Goal: Task Accomplishment & Management: Manage account settings

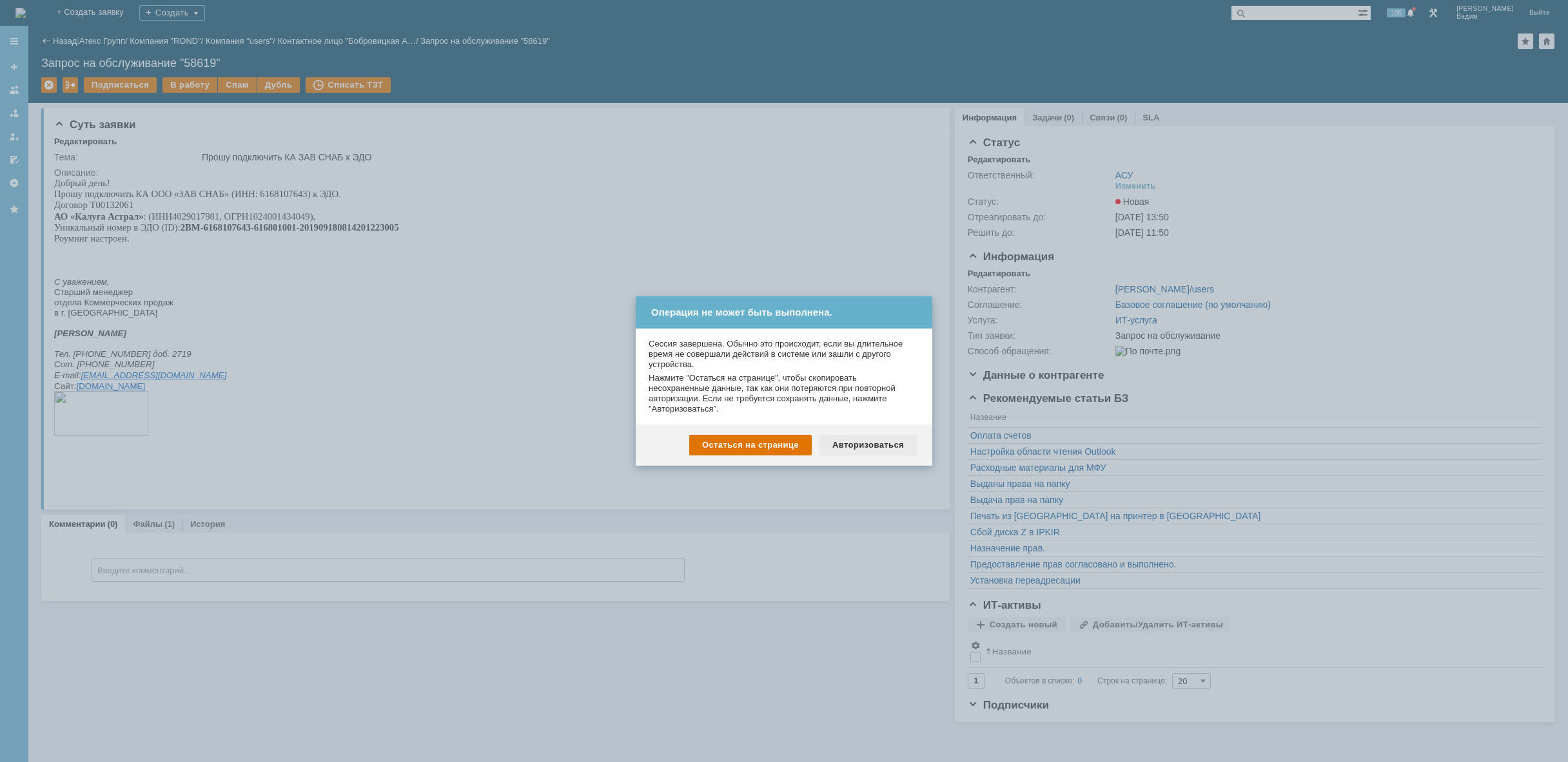
click at [854, 439] on div "Авторизоваться" at bounding box center [868, 445] width 98 height 21
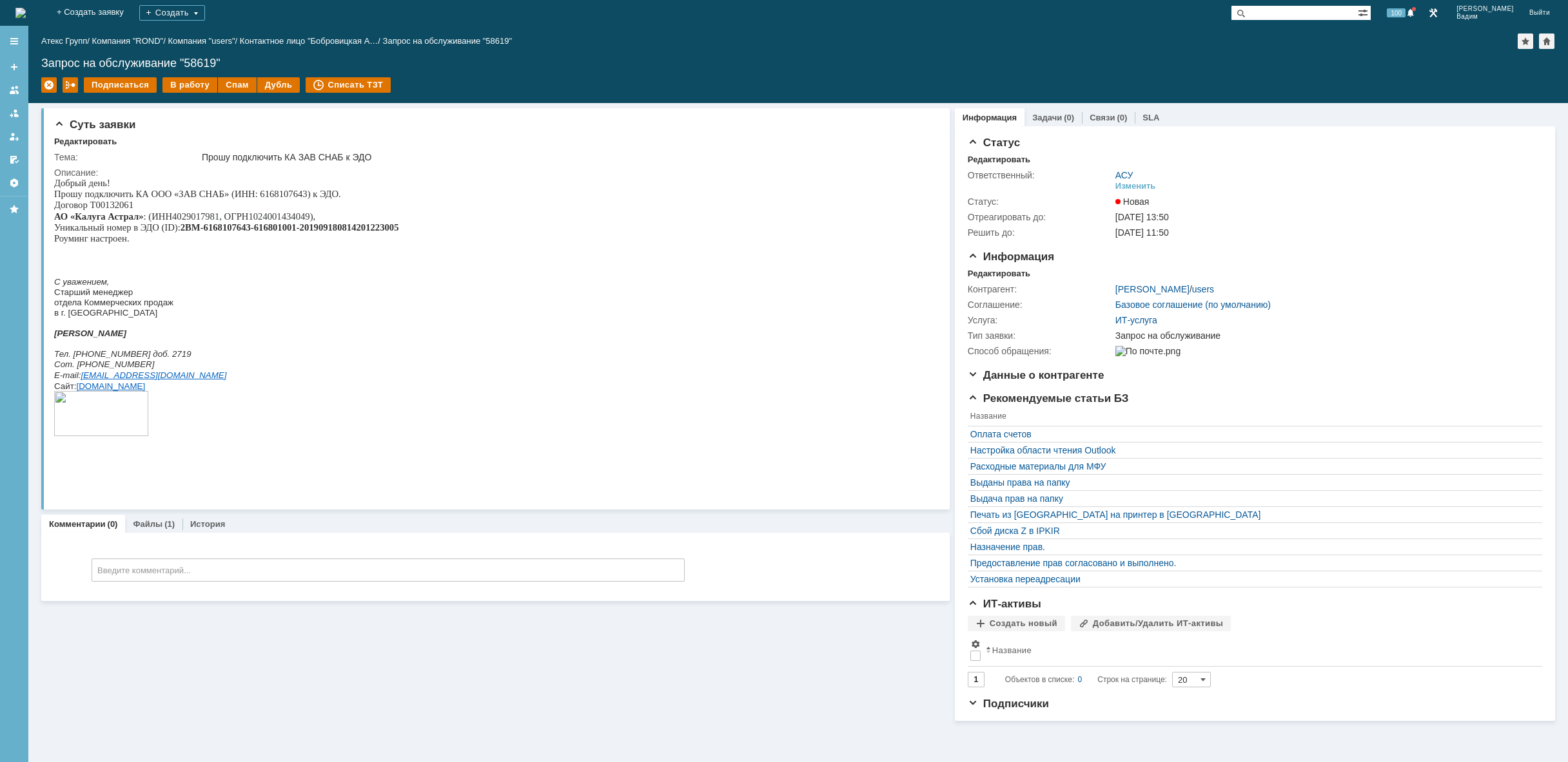
click at [26, 14] on img at bounding box center [21, 13] width 11 height 11
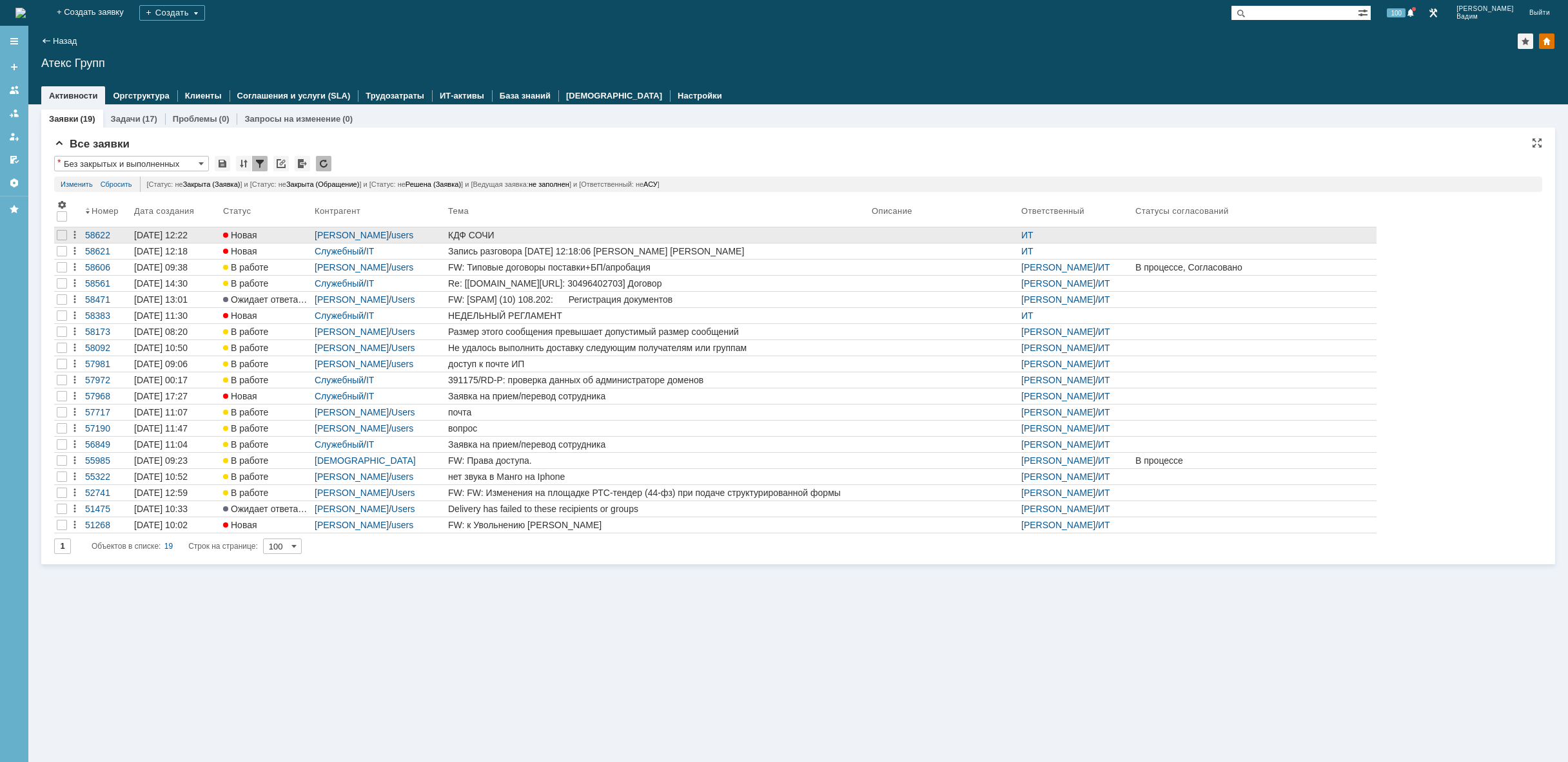
click at [565, 230] on div "КДФ СОЧИ" at bounding box center [657, 236] width 418 height 11
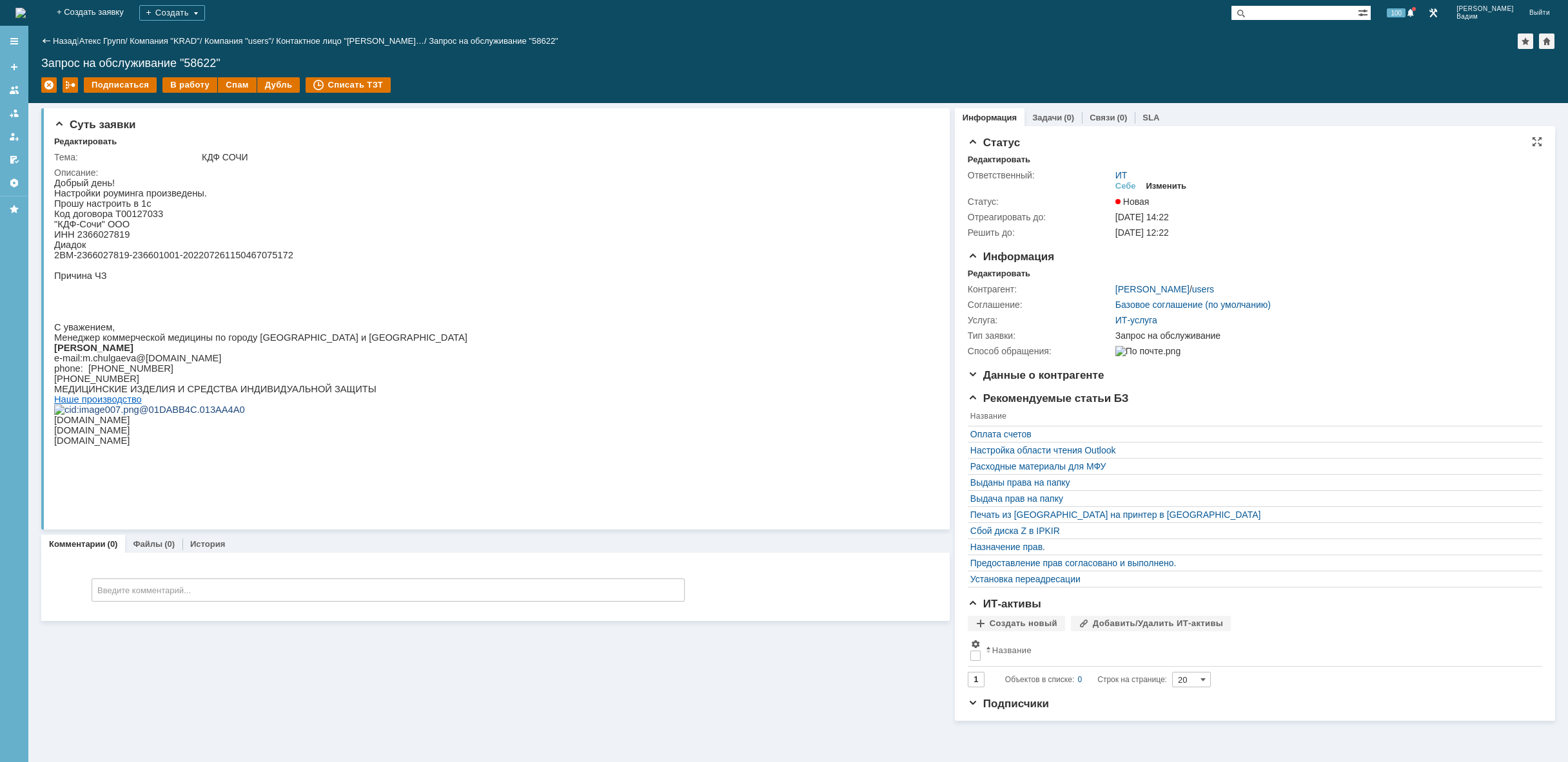
click at [1166, 187] on div "Изменить" at bounding box center [1166, 186] width 40 height 11
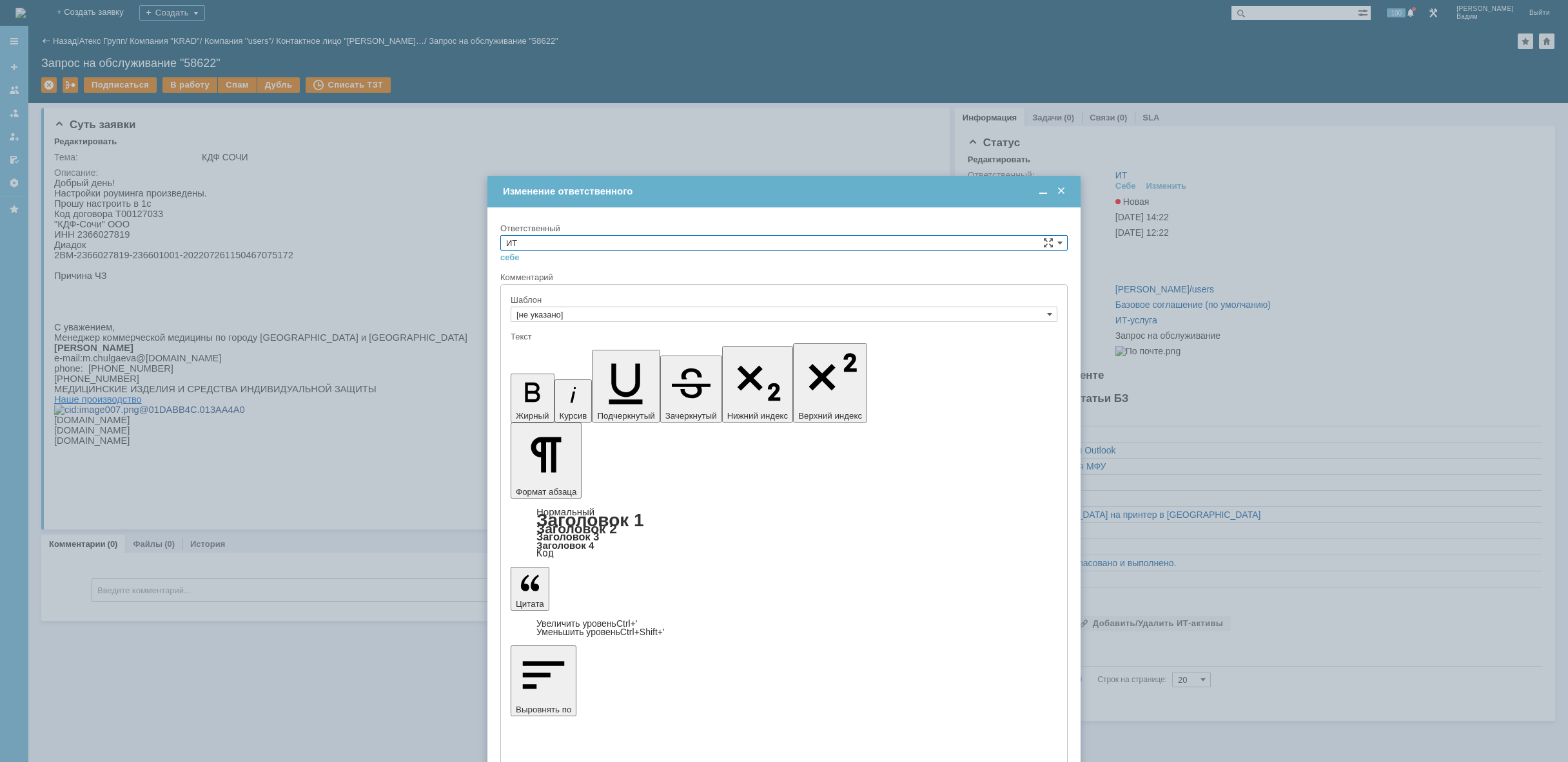
click at [708, 240] on input "ИТ" at bounding box center [784, 243] width 567 height 15
click at [611, 346] on span "АСУ" at bounding box center [784, 349] width 555 height 11
type input "АСУ"
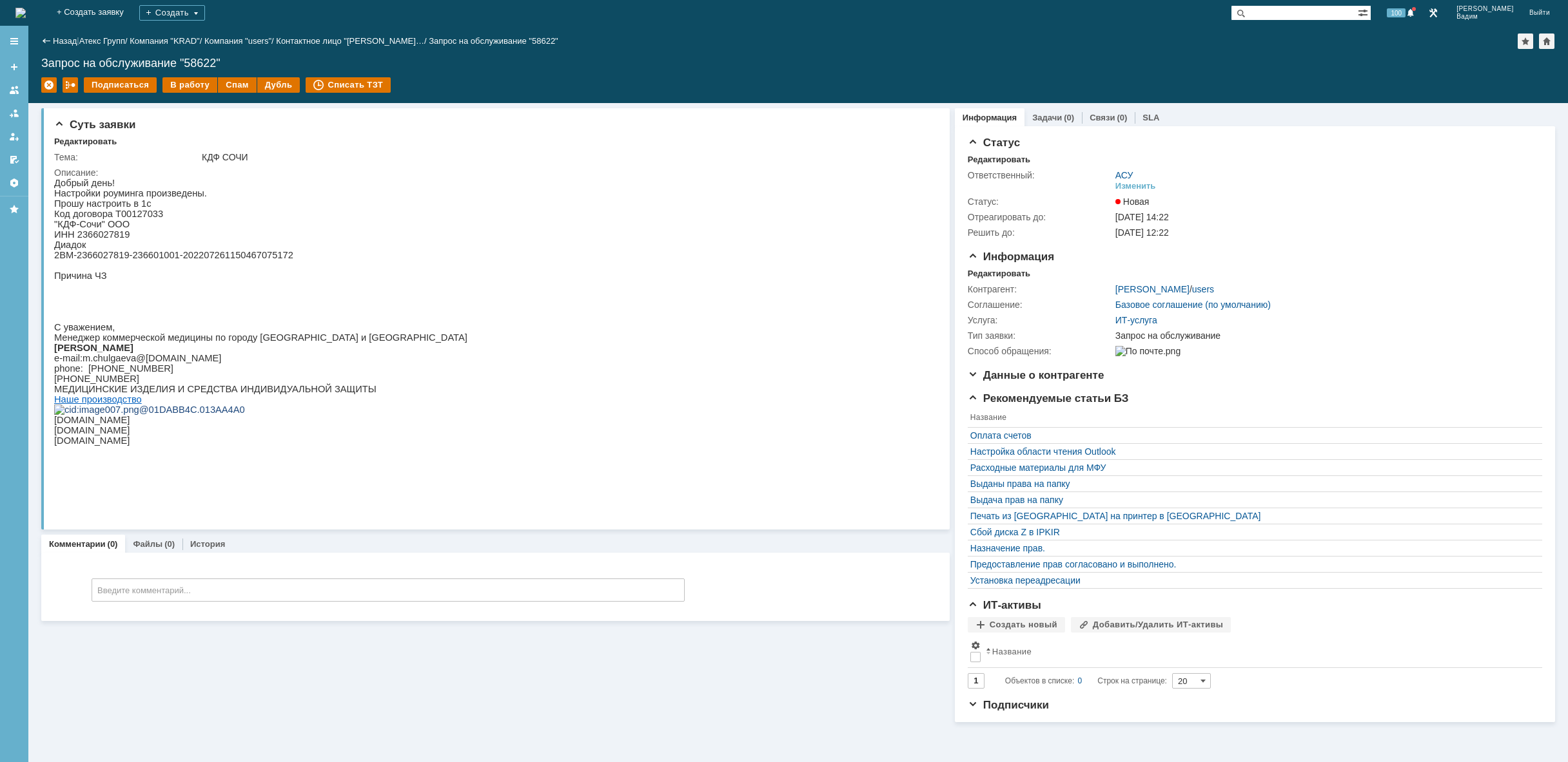
click at [26, 8] on img at bounding box center [21, 13] width 11 height 11
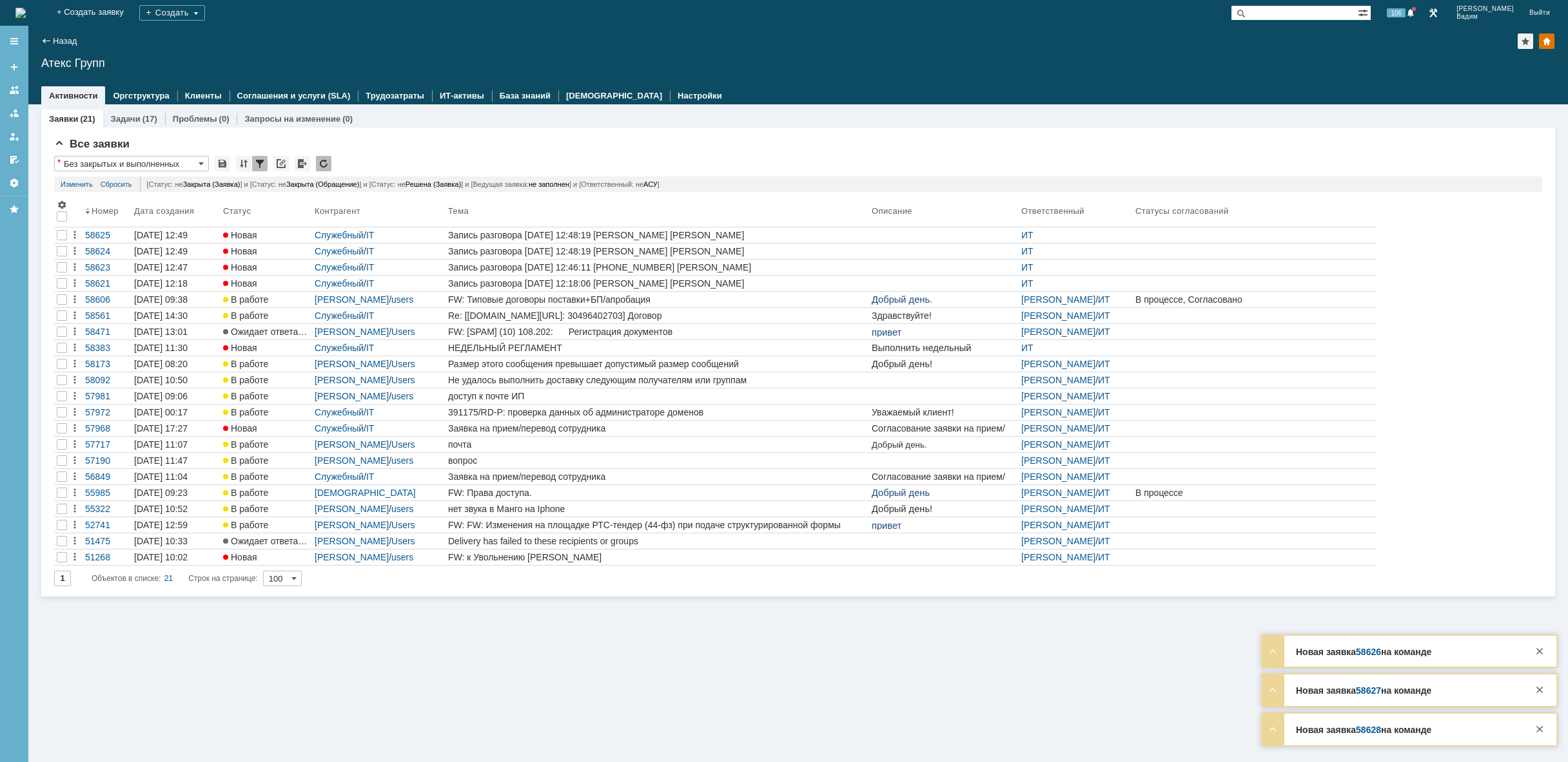
click at [26, 8] on img at bounding box center [21, 13] width 11 height 11
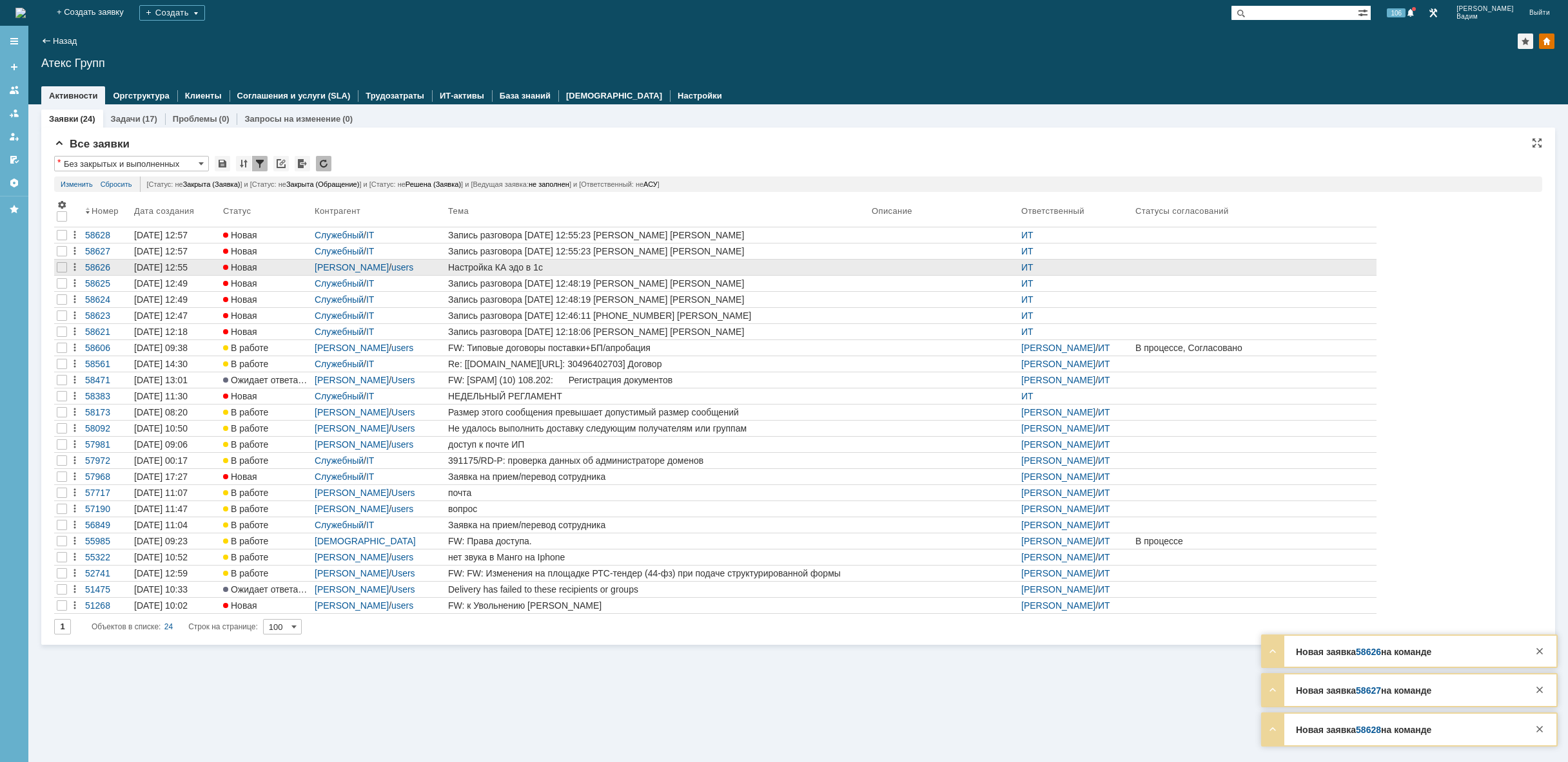
click at [676, 273] on link "Настройка КА эдо в 1с" at bounding box center [657, 267] width 423 height 15
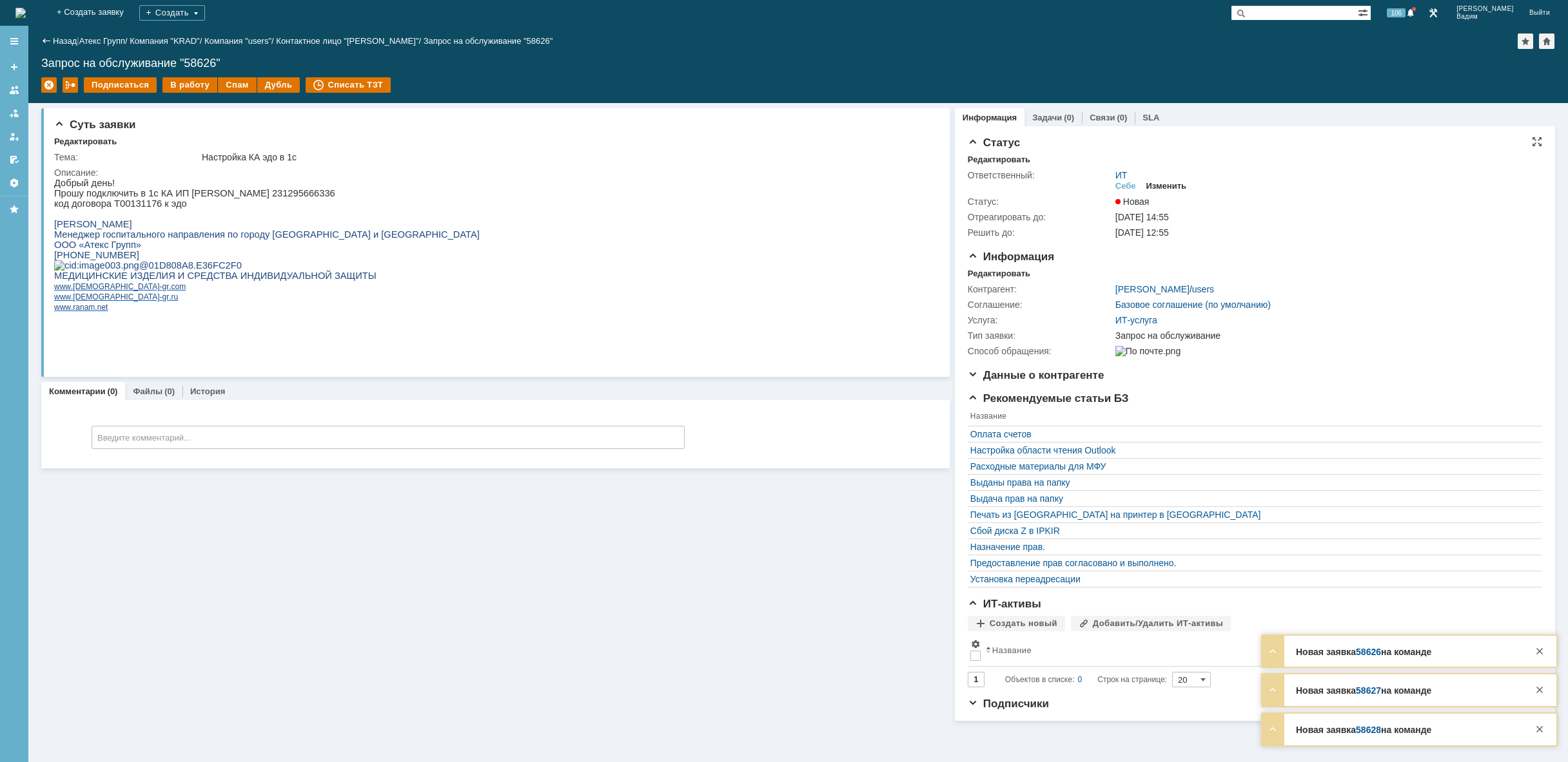
click at [1176, 182] on div "Изменить" at bounding box center [1166, 186] width 40 height 11
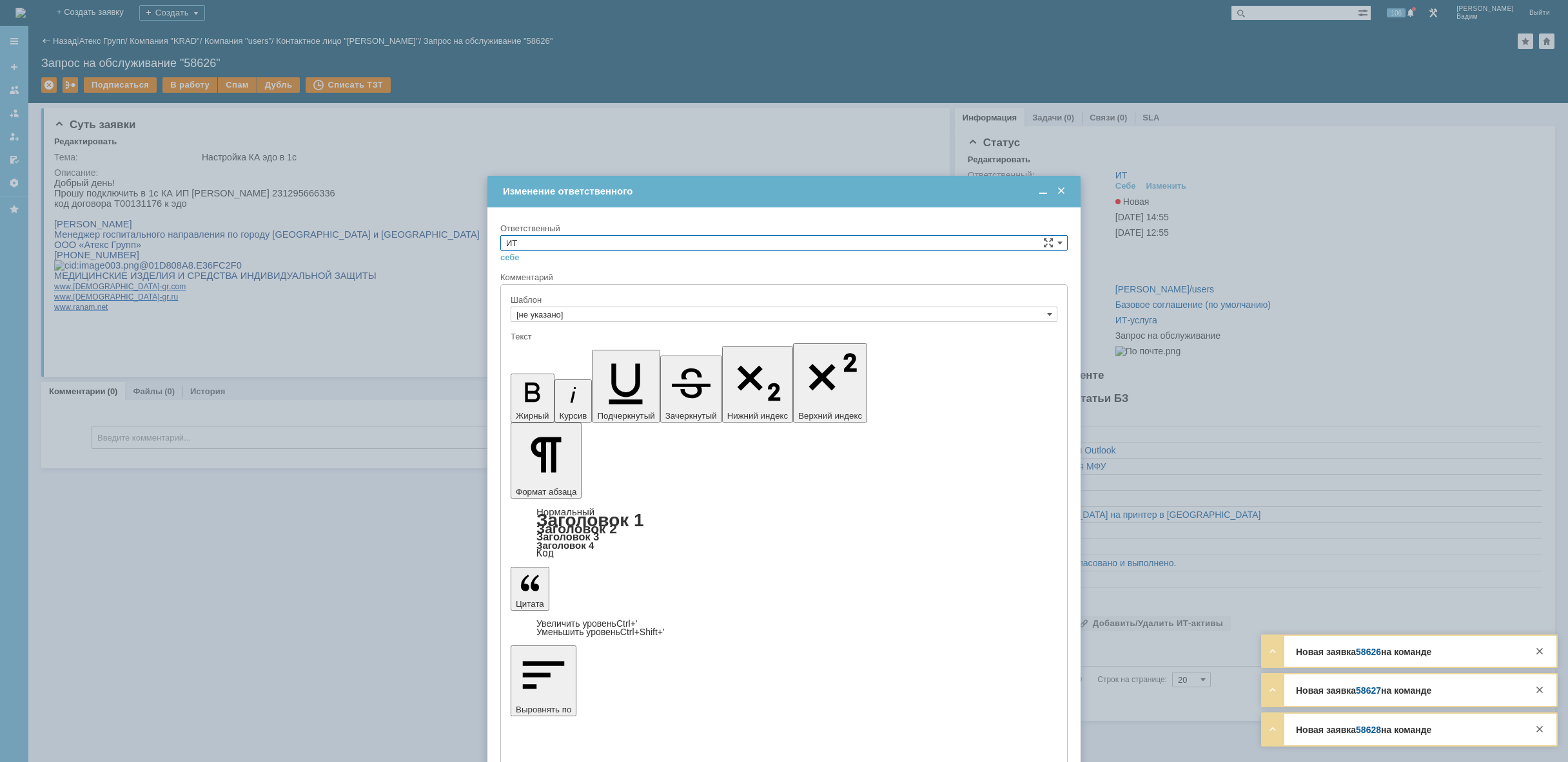
click at [671, 240] on input "ИТ" at bounding box center [784, 243] width 567 height 15
click at [563, 349] on span "АСУ" at bounding box center [784, 349] width 555 height 11
type input "АСУ"
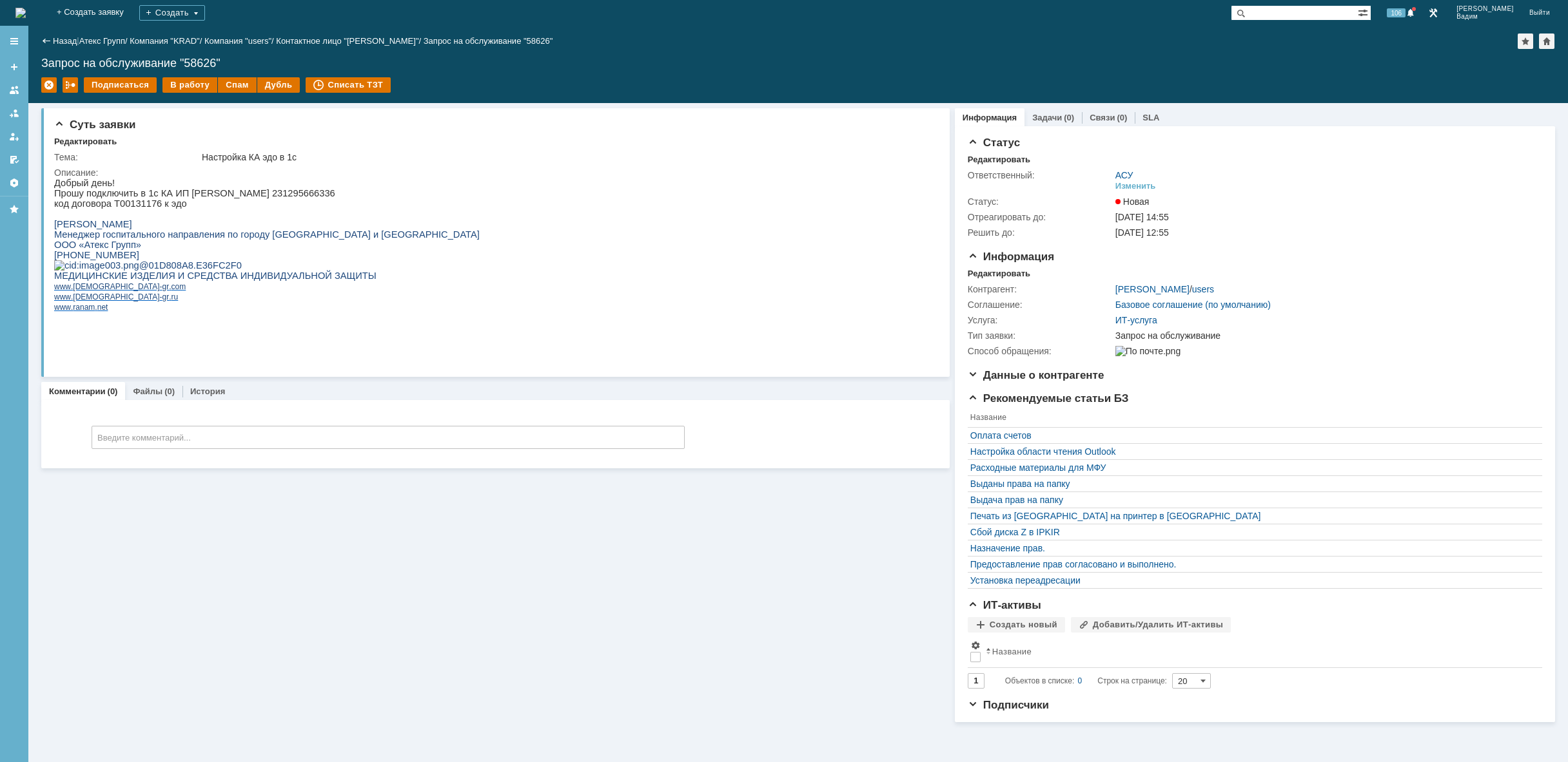
click at [26, 8] on img at bounding box center [21, 13] width 11 height 11
